Goal: Task Accomplishment & Management: Use online tool/utility

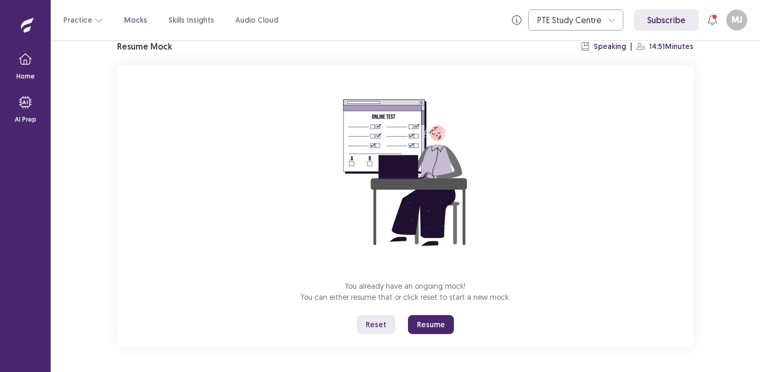
scroll to position [41, 0]
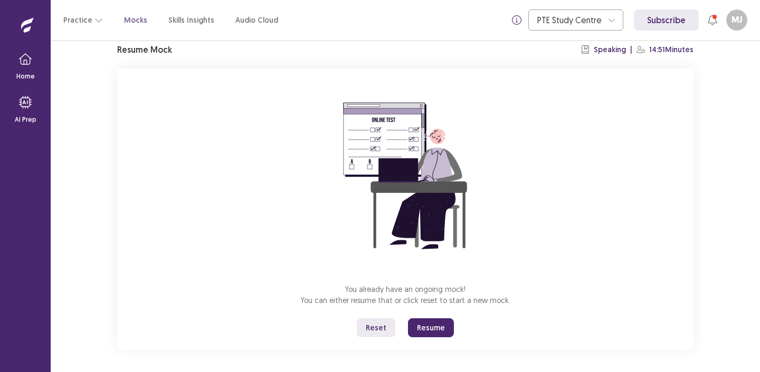
click at [369, 328] on button "Reset" at bounding box center [376, 328] width 39 height 19
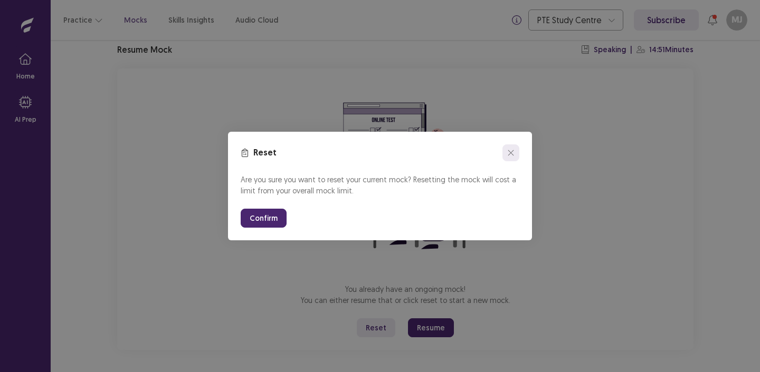
click at [507, 152] on icon "close" at bounding box center [510, 153] width 6 height 6
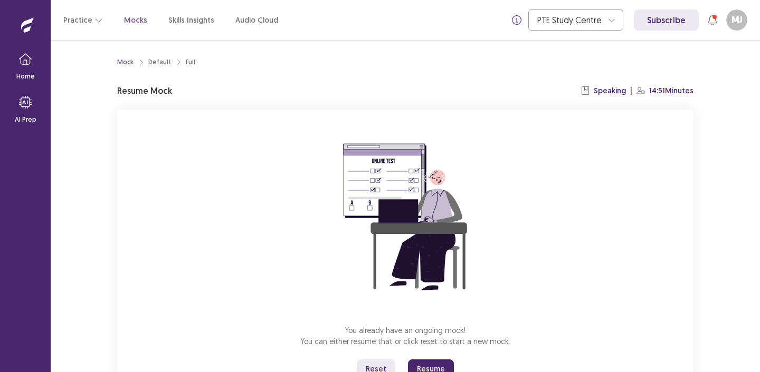
scroll to position [44, 0]
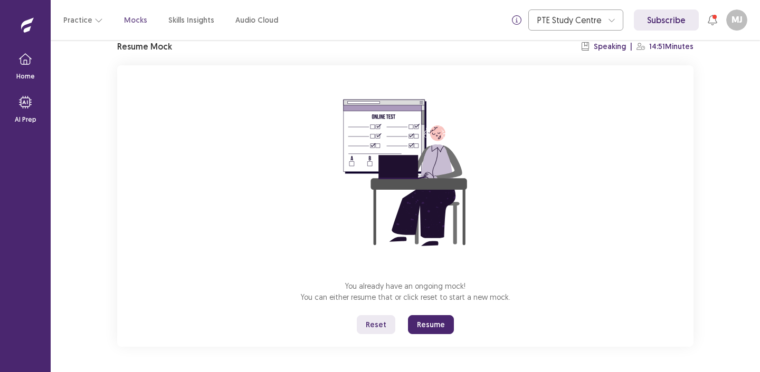
click at [26, 73] on p "Home" at bounding box center [25, 76] width 18 height 9
click at [20, 63] on icon "button" at bounding box center [25, 59] width 13 height 13
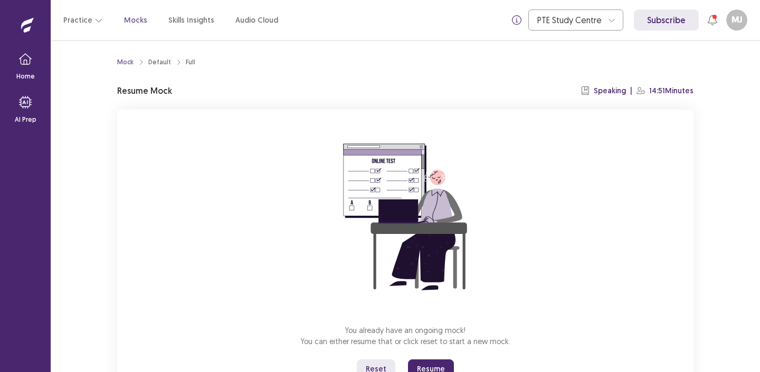
scroll to position [44, 0]
